Goal: Navigation & Orientation: Find specific page/section

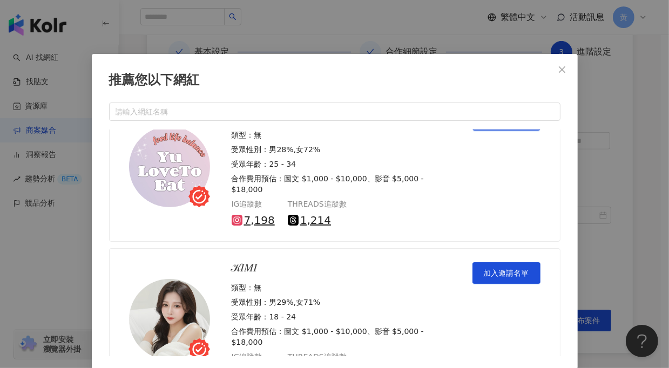
scroll to position [12180, 0]
click at [560, 70] on icon "close" at bounding box center [562, 69] width 9 height 9
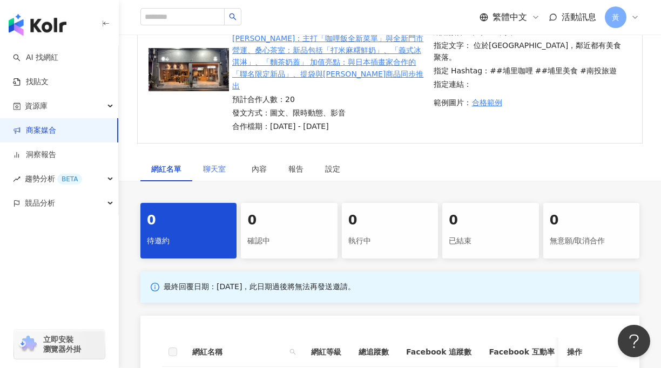
scroll to position [108, 0]
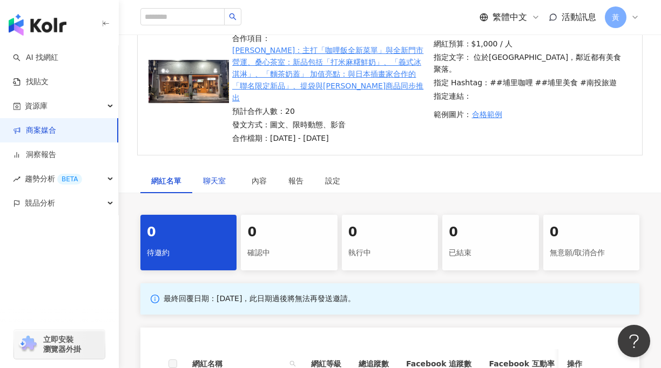
click at [215, 177] on span "聊天室" at bounding box center [216, 181] width 27 height 8
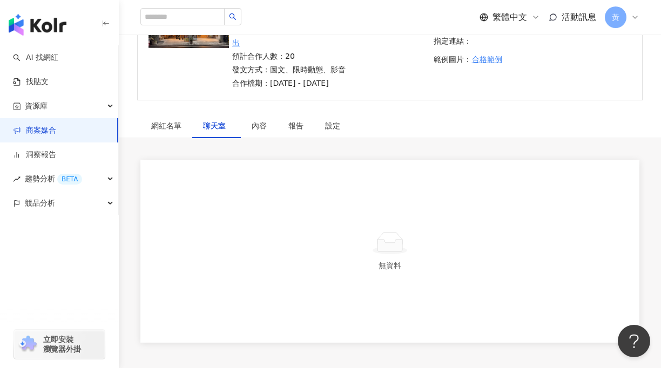
scroll to position [137, 0]
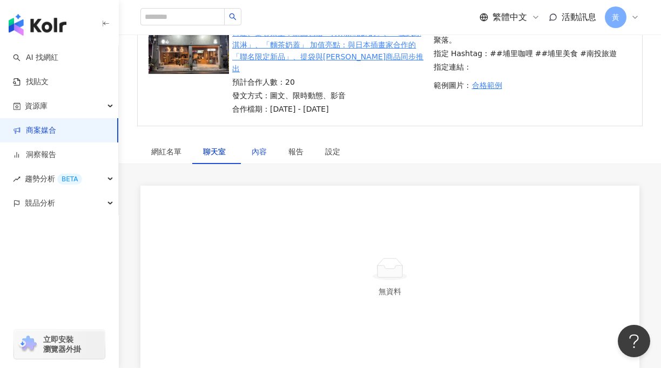
click at [257, 146] on div "內容" at bounding box center [259, 152] width 15 height 12
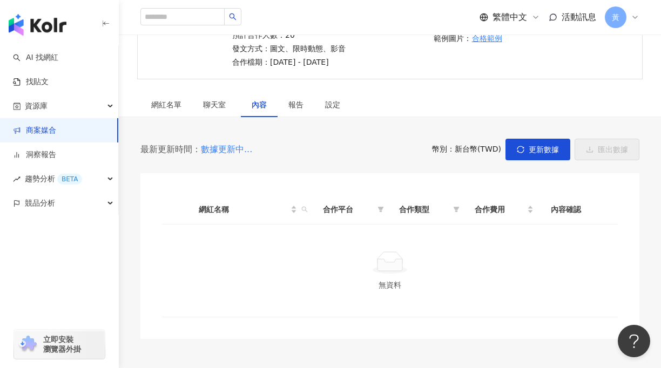
scroll to position [191, 0]
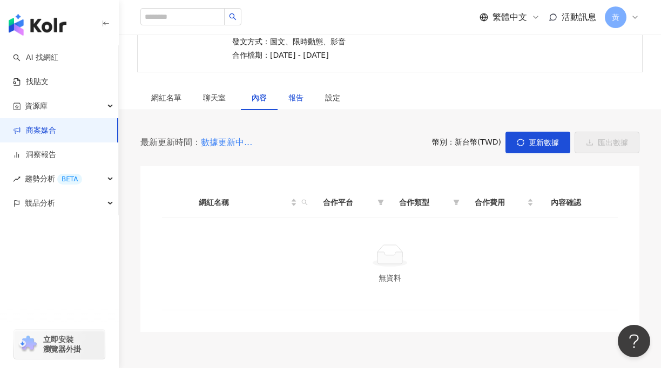
click at [289, 92] on div "報告" at bounding box center [295, 98] width 15 height 12
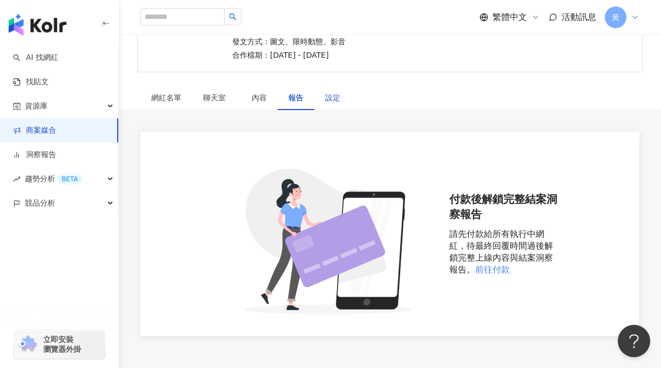
click at [337, 92] on div "設定" at bounding box center [332, 98] width 15 height 12
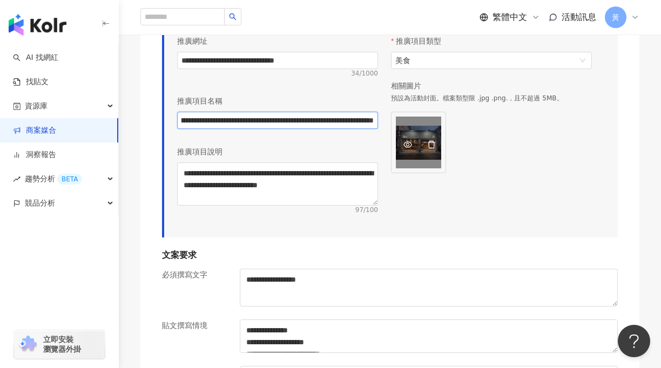
scroll to position [0, 472]
drag, startPoint x: 280, startPoint y: 108, endPoint x: 436, endPoint y: 108, distance: 155.4
click at [434, 108] on div "**********" at bounding box center [384, 128] width 427 height 196
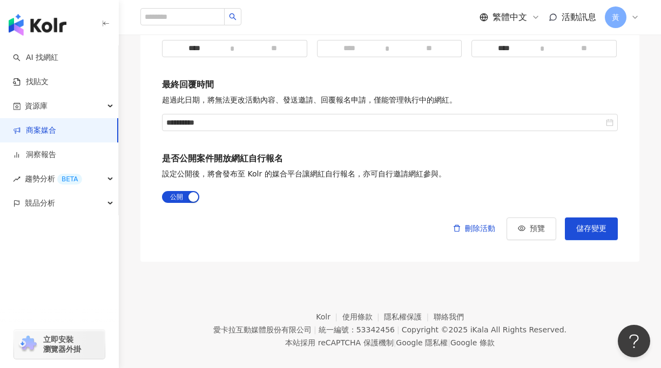
scroll to position [0, 0]
